Goal: Task Accomplishment & Management: Manage account settings

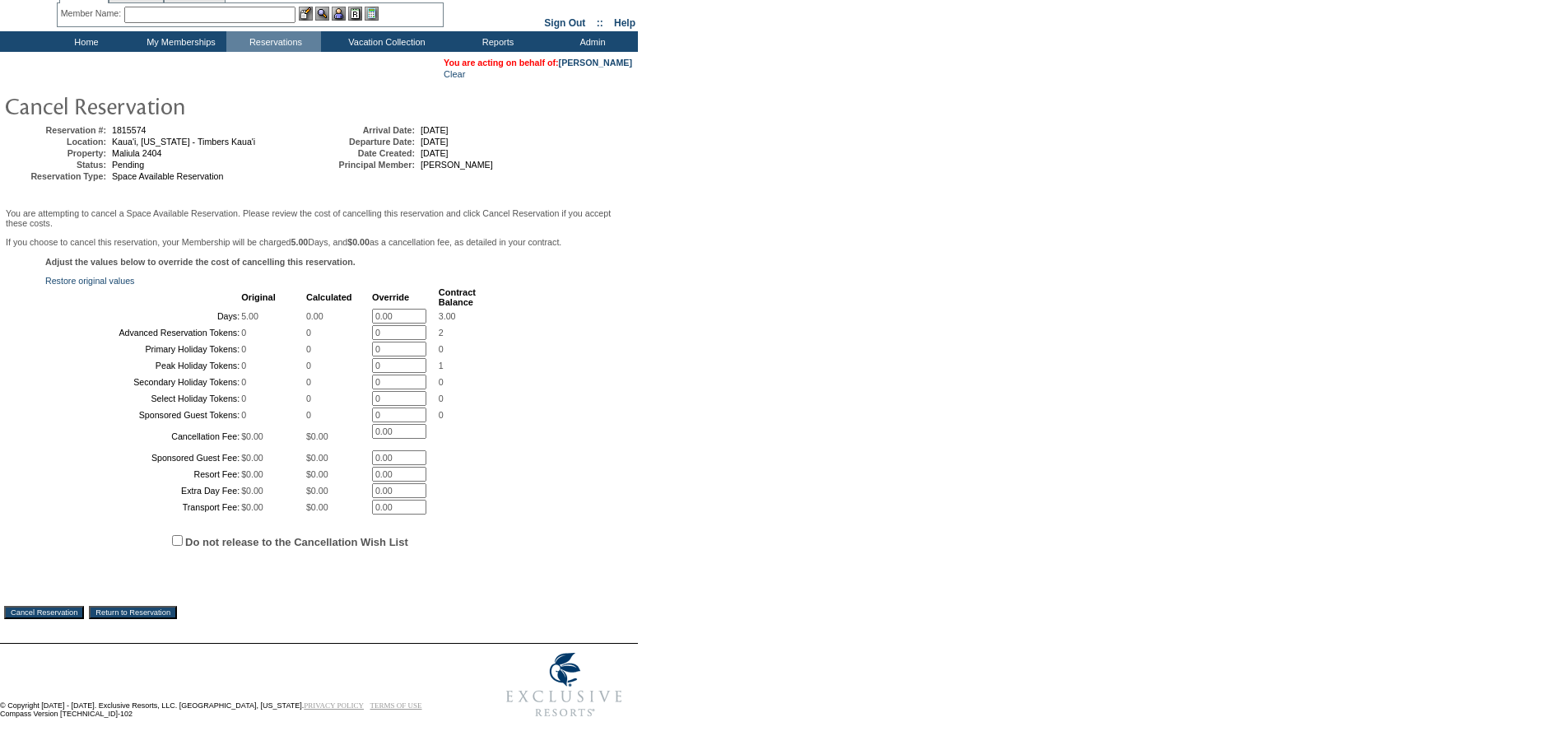
scroll to position [218, 0]
click at [180, 536] on input "Do not release to the Cancellation Wish List" at bounding box center [177, 540] width 11 height 11
checkbox input "true"
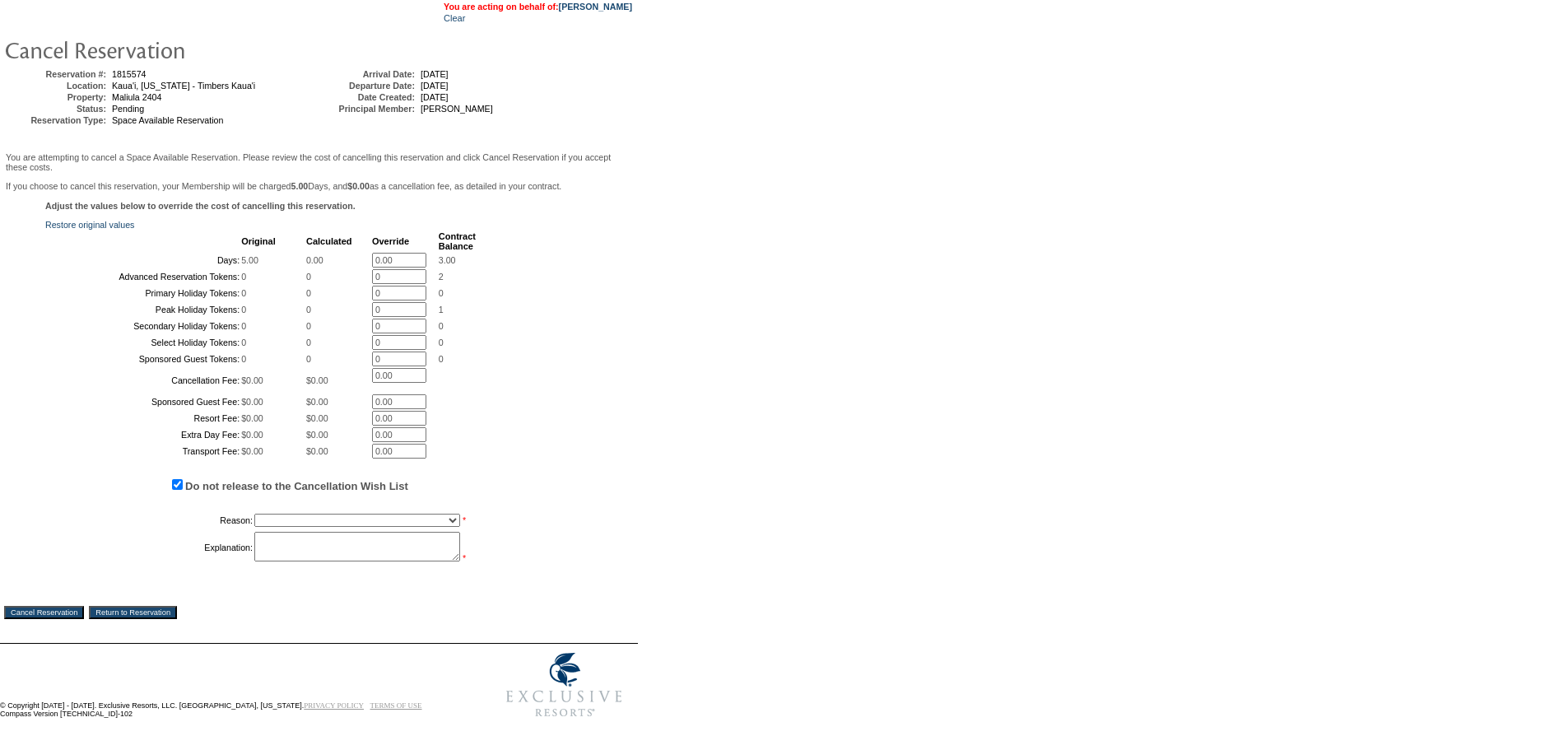
click at [295, 527] on select "Creating Continuous Stay Days Booked After Cancellation Experiential / Hotel / …" at bounding box center [357, 519] width 206 height 13
select select "1026"
click at [254, 527] on select "Creating Continuous Stay Days Booked After Cancellation Experiential / Hotel / …" at bounding box center [357, 519] width 206 height 13
click at [307, 562] on textarea at bounding box center [357, 547] width 206 height 30
paste textarea "holding to decide if he will keep this or one of his other holds-LC"
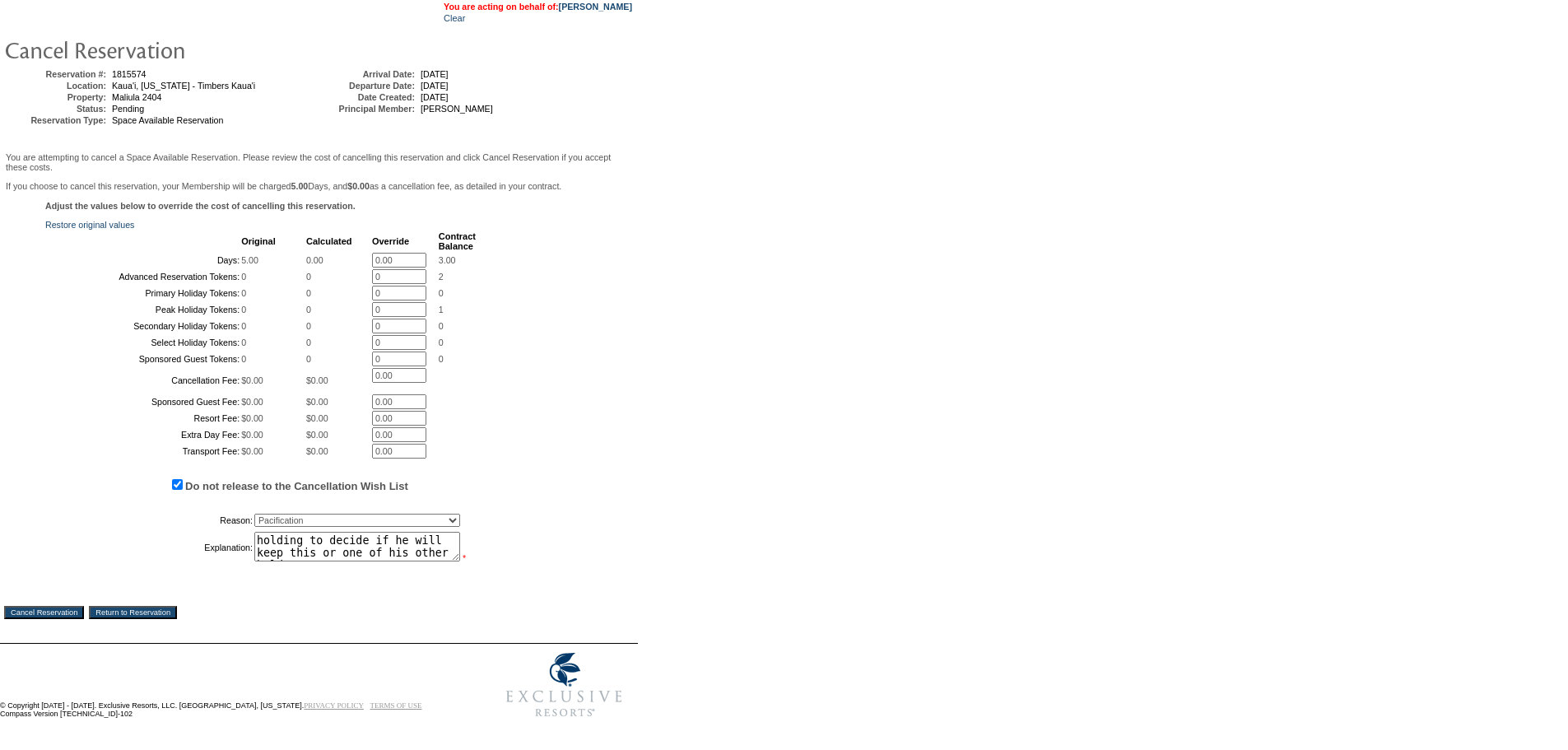
type textarea "holding to decide if he will keep this or one of his other holds-LC"
click at [63, 619] on input "Cancel Reservation" at bounding box center [43, 612] width 80 height 13
